Goal: Ask a question

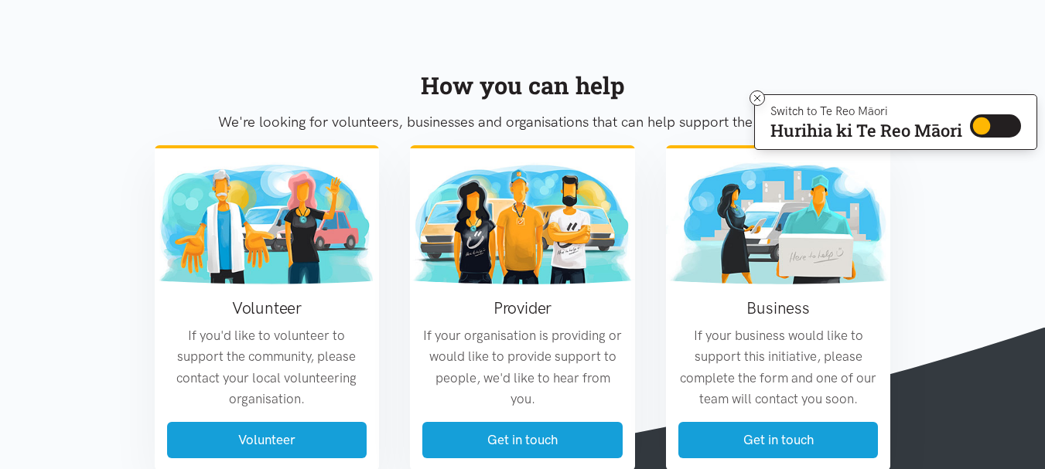
scroll to position [1805, 0]
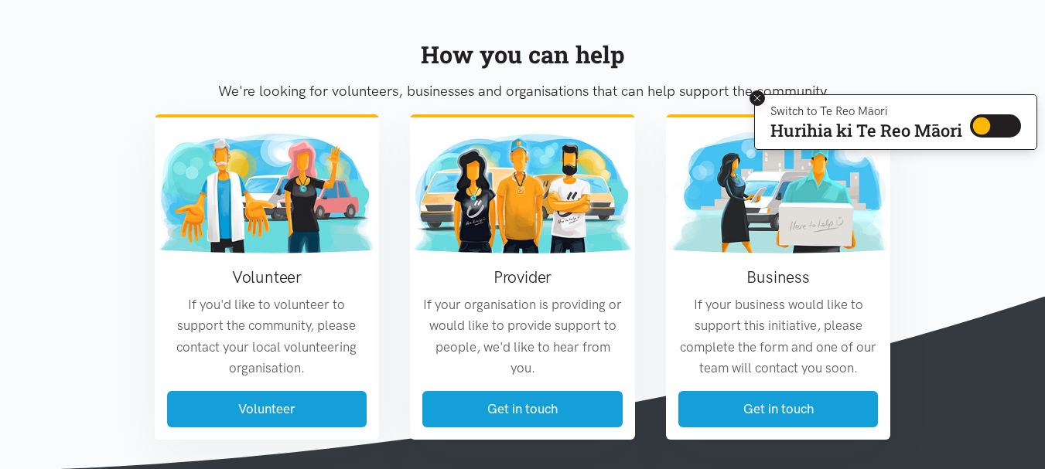
click at [756, 98] on icon at bounding box center [758, 99] width 12 height 12
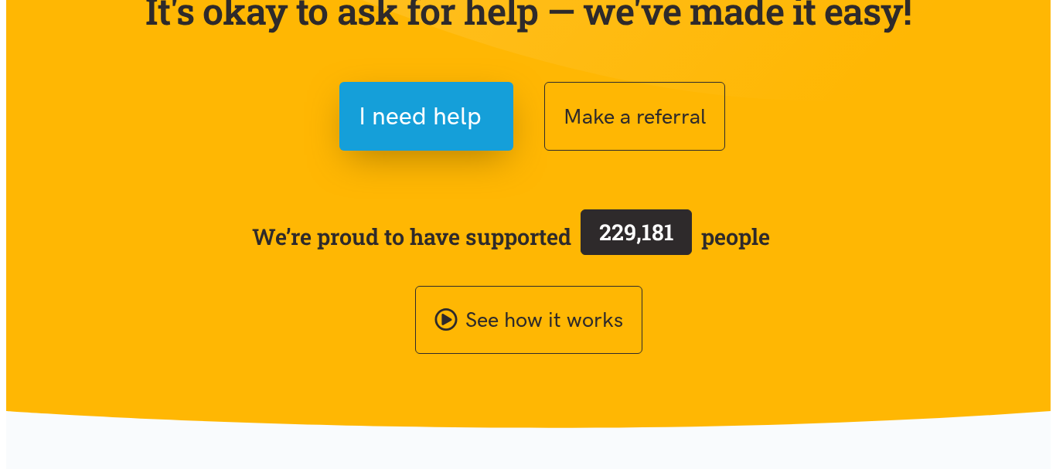
scroll to position [183, 0]
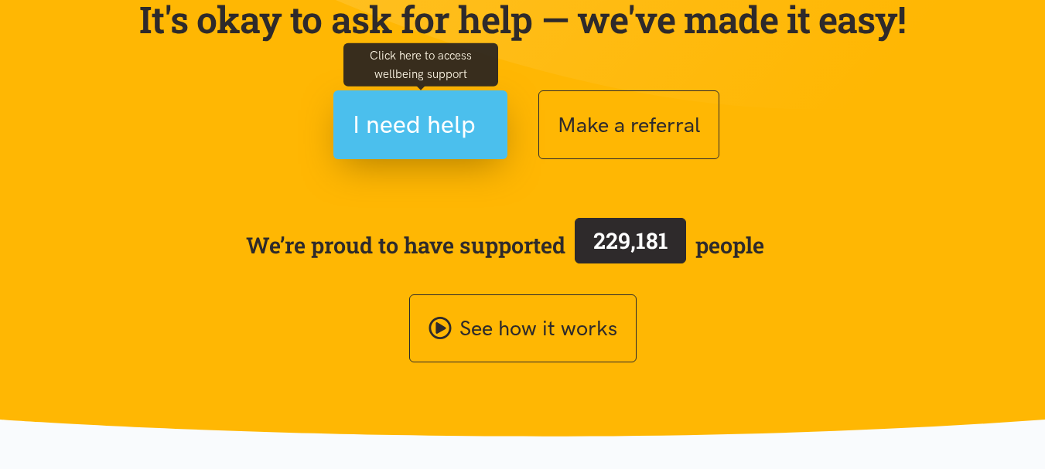
click at [423, 128] on span "I need help" at bounding box center [414, 124] width 123 height 39
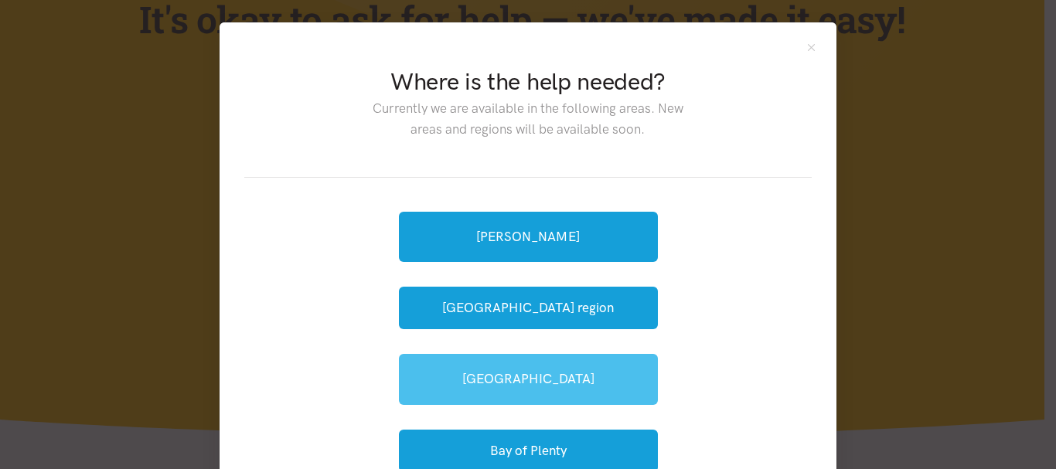
click at [527, 381] on link "[GEOGRAPHIC_DATA]" at bounding box center [528, 379] width 259 height 50
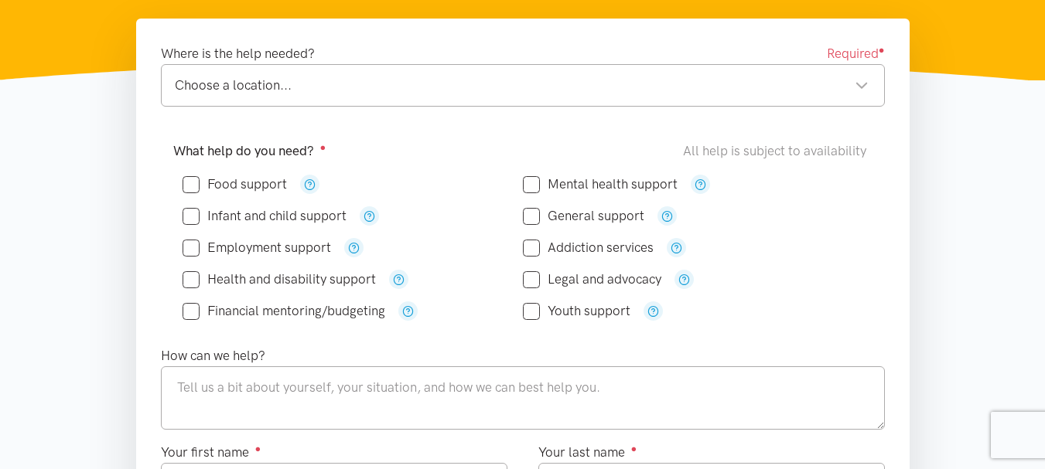
scroll to position [247, 0]
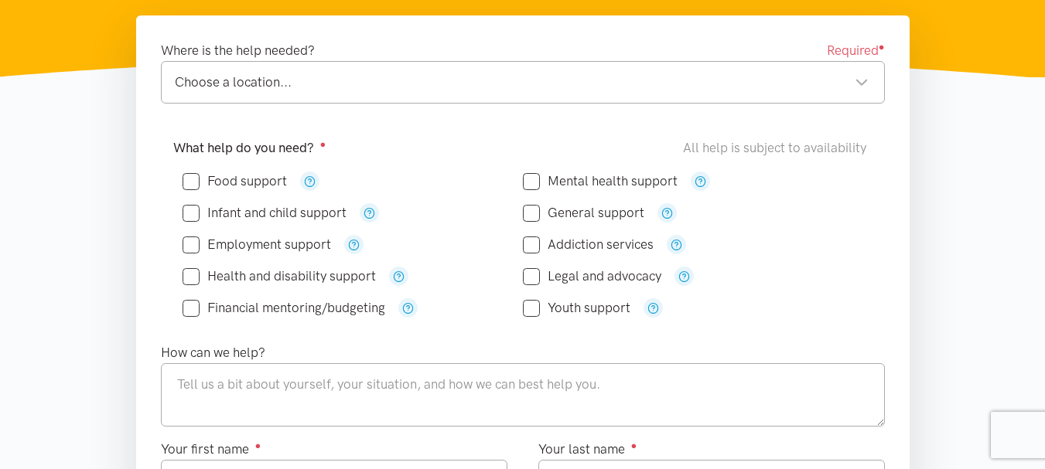
drag, startPoint x: 1049, startPoint y: 36, endPoint x: 1050, endPoint y: 91, distance: 55.7
click at [350, 244] on icon "button" at bounding box center [354, 245] width 12 height 12
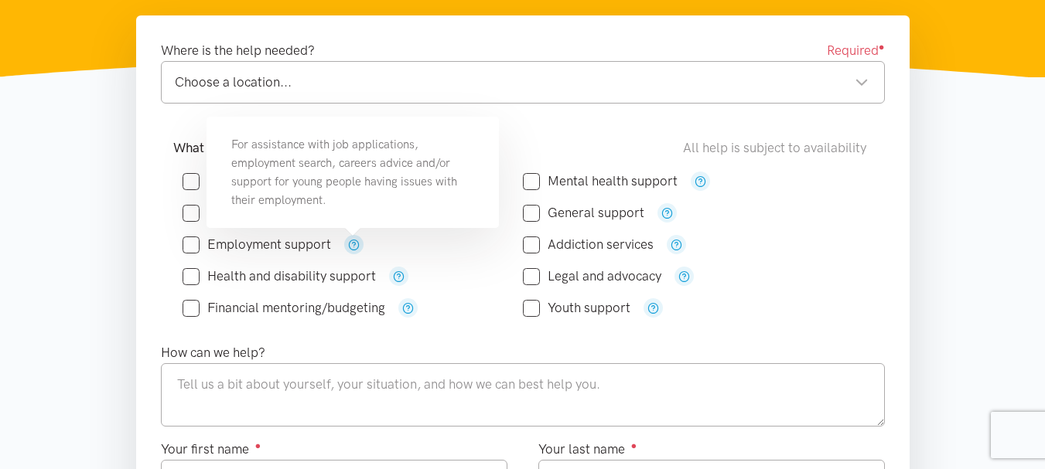
click at [353, 245] on icon "button" at bounding box center [354, 245] width 12 height 12
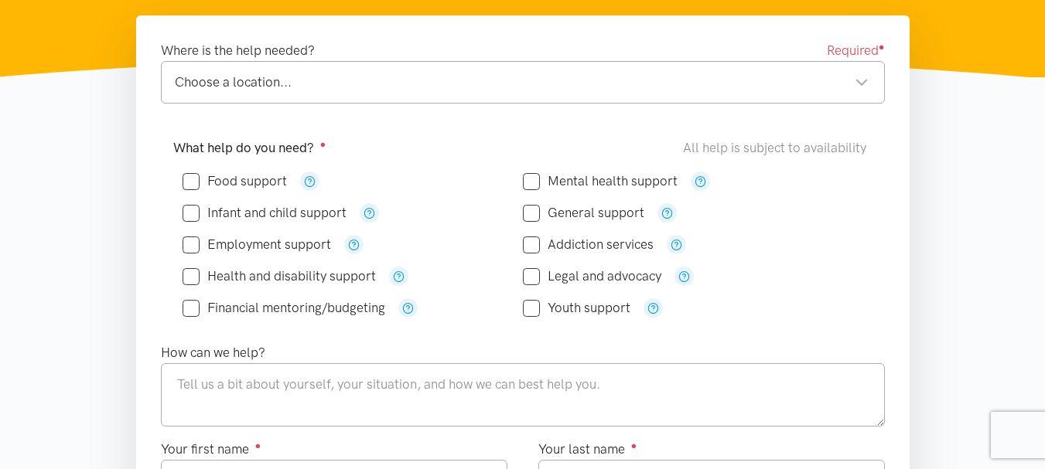
click at [406, 245] on div "Employment support" at bounding box center [353, 244] width 340 height 19
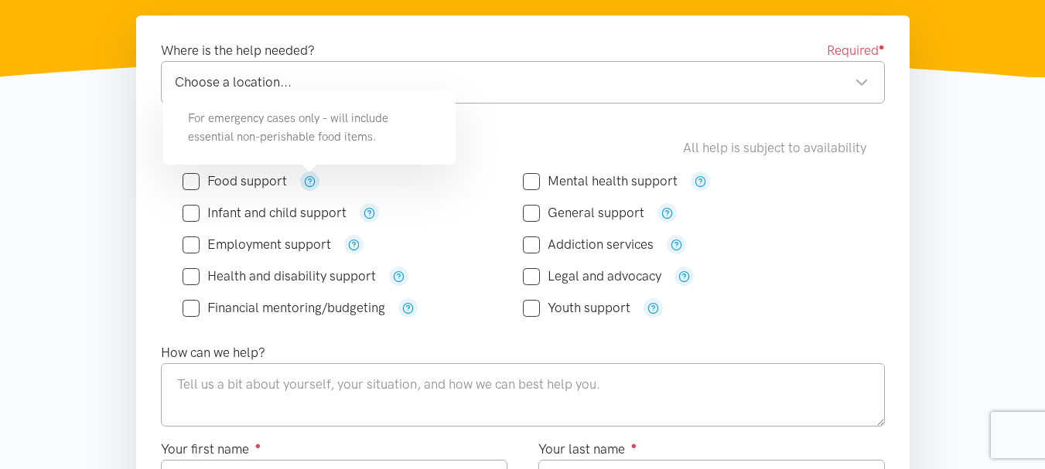
click at [310, 183] on icon "button" at bounding box center [310, 182] width 12 height 12
click at [398, 277] on icon "button" at bounding box center [399, 277] width 12 height 12
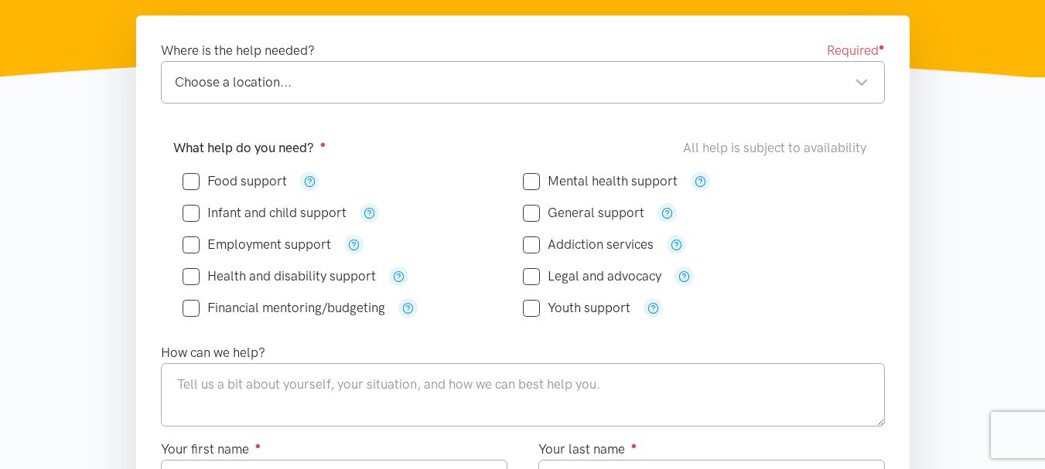
click at [426, 148] on div "What help do you need? ● All help is subject to availability" at bounding box center [522, 148] width 699 height 21
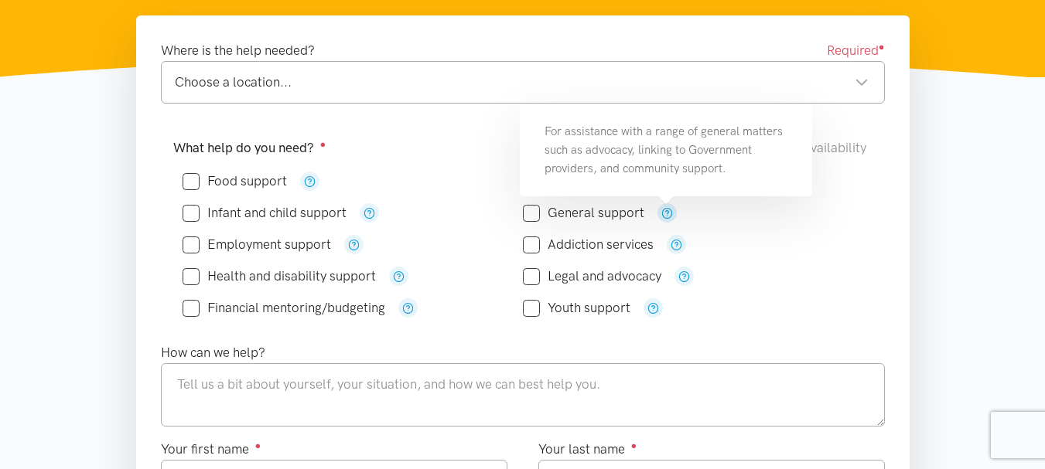
click at [664, 213] on icon "button" at bounding box center [667, 213] width 12 height 12
